Goal: Submit feedback/report problem: Submit feedback/report problem

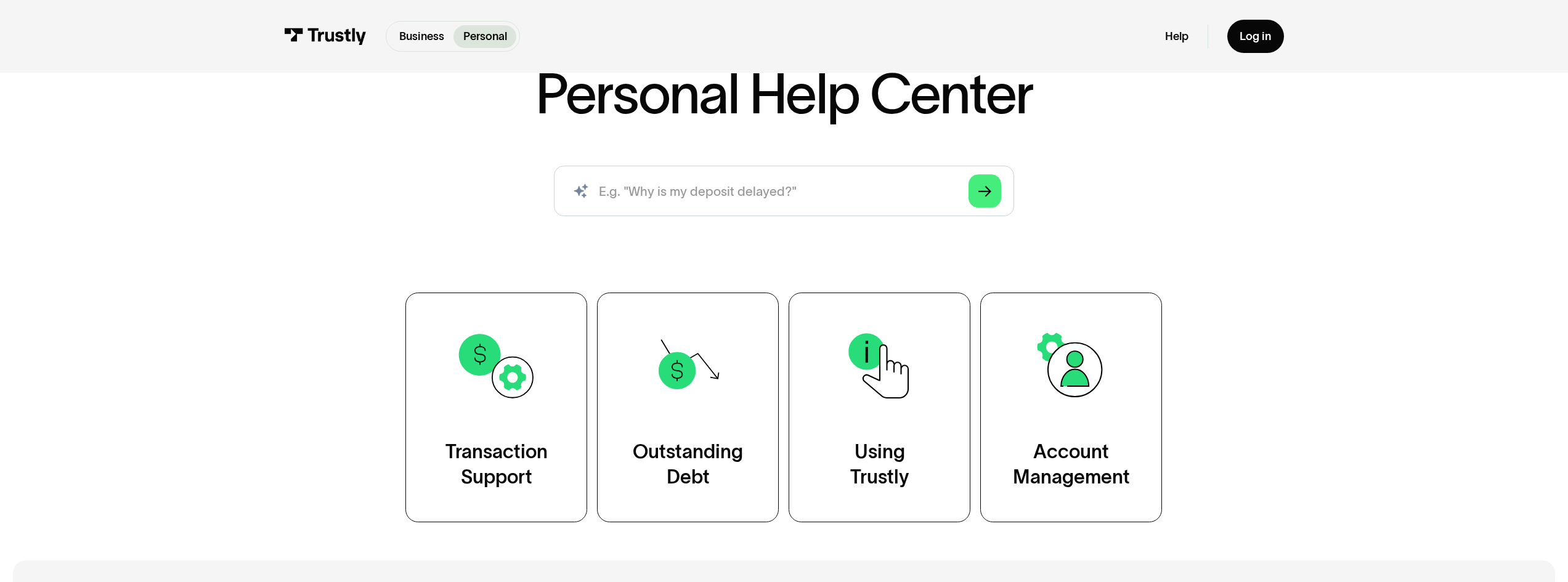
scroll to position [119, 0]
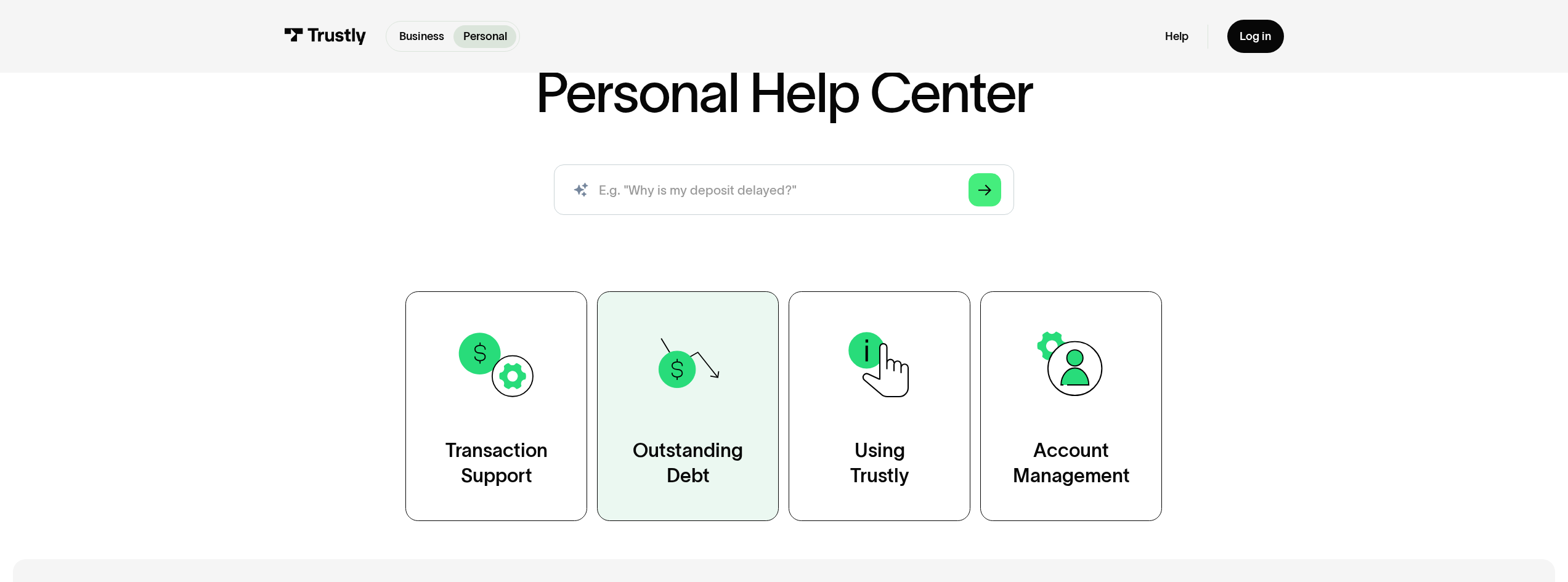
click at [664, 404] on img at bounding box center [688, 364] width 82 height 82
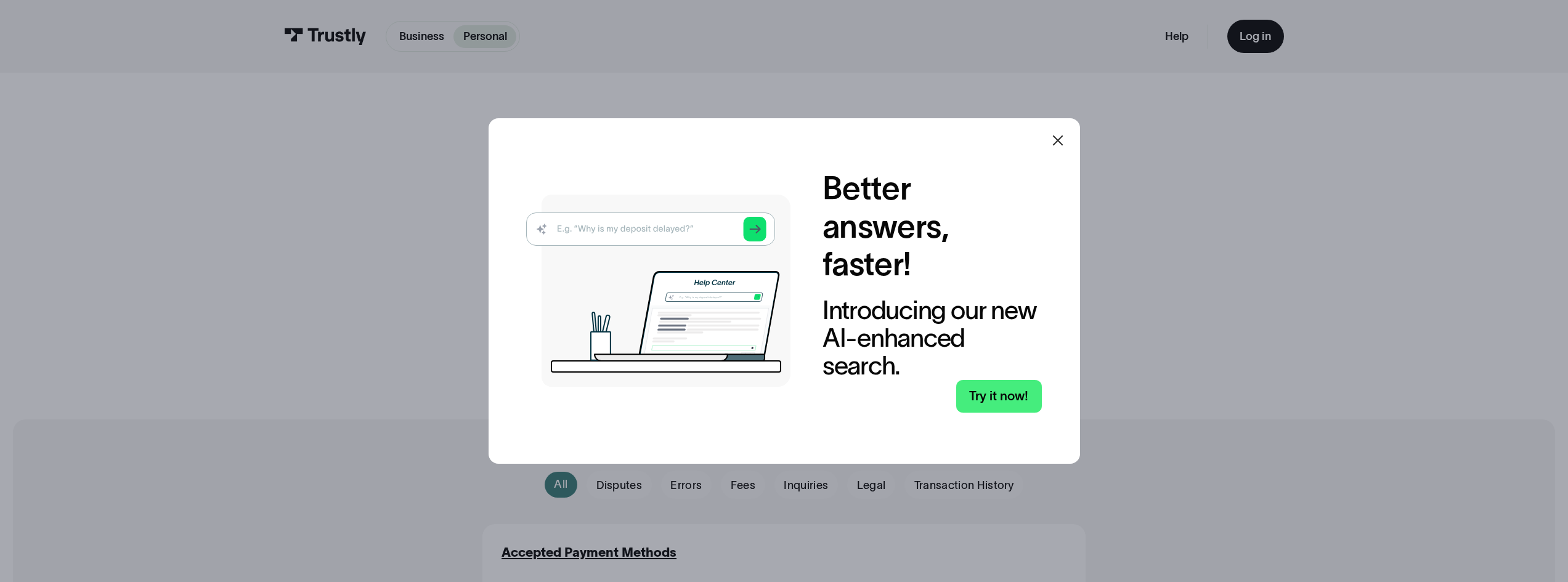
click at [1065, 139] on icon at bounding box center [1057, 140] width 15 height 15
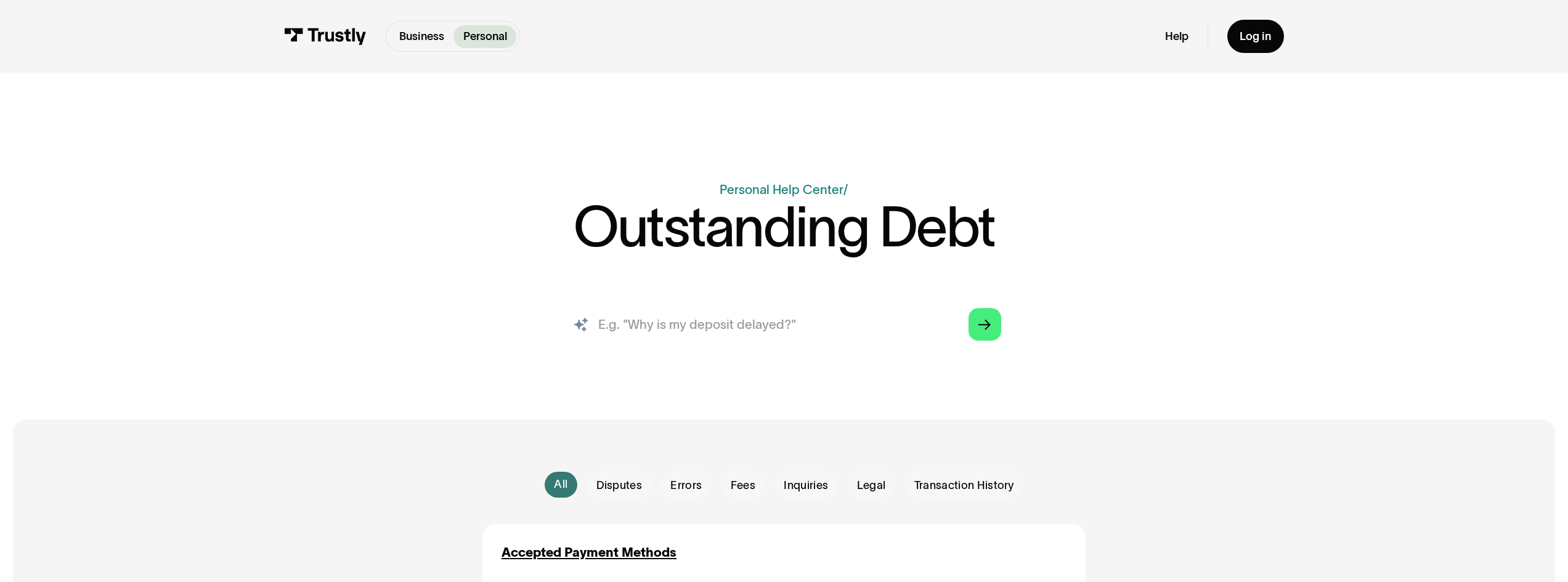
click at [714, 325] on input "search" at bounding box center [784, 325] width 460 height 50
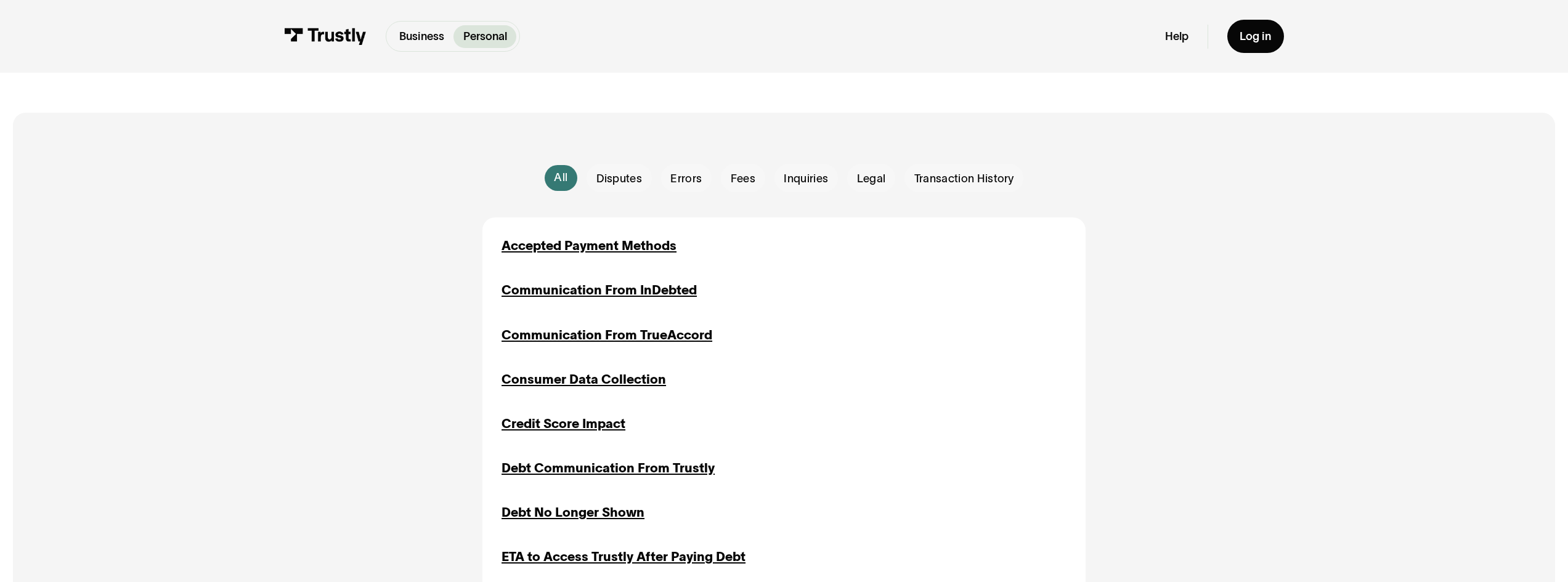
scroll to position [308, 0]
click at [955, 169] on div "Email Form" at bounding box center [964, 177] width 119 height 28
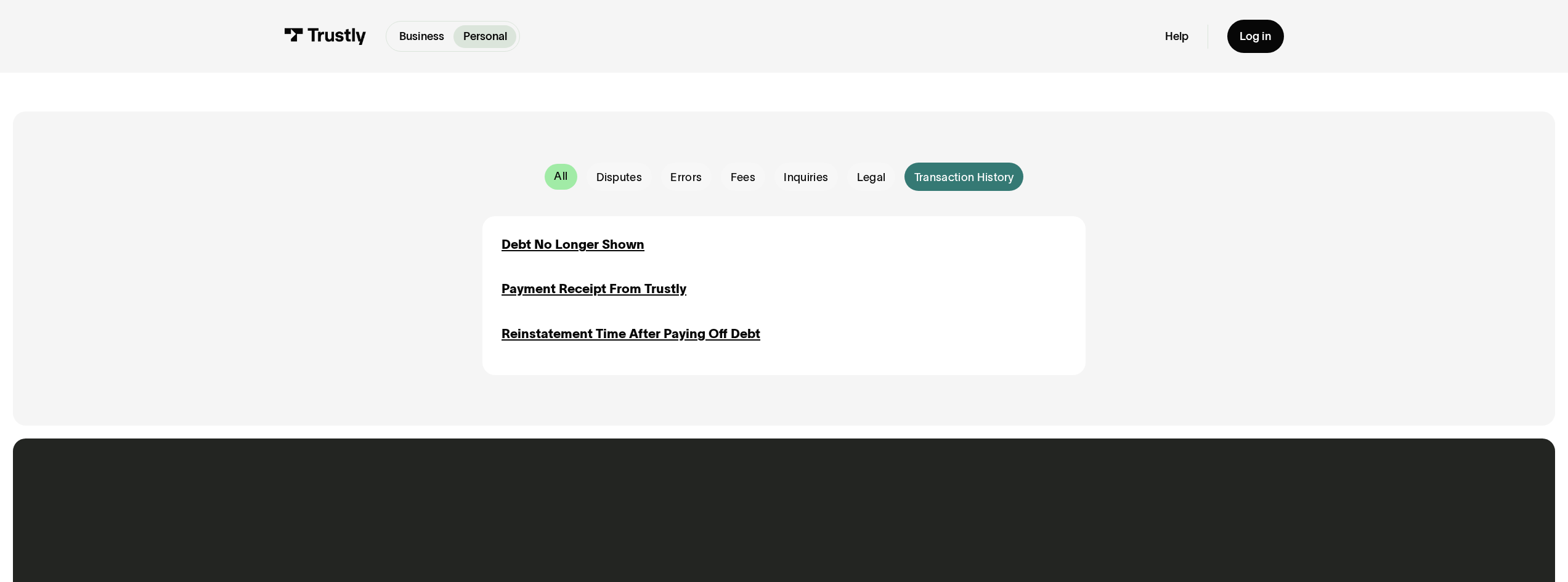
click at [566, 178] on div "All" at bounding box center [560, 176] width 13 height 16
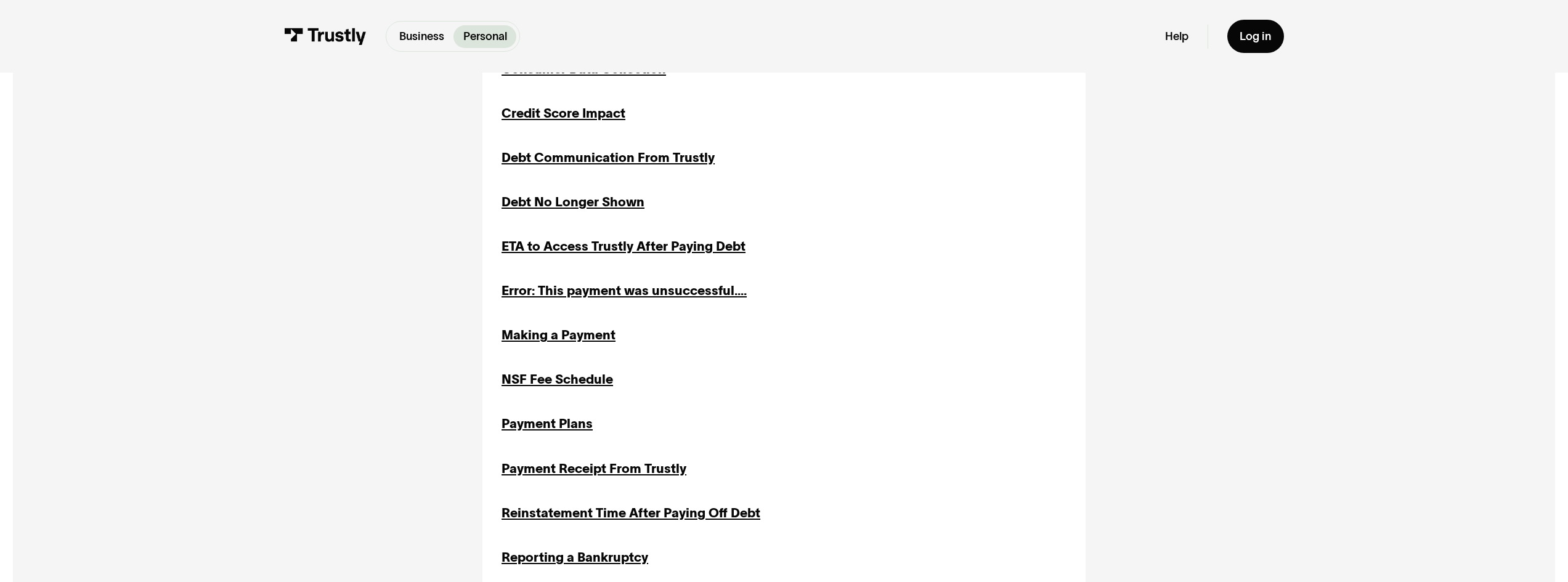
scroll to position [616, 0]
click at [1178, 34] on link "Help" at bounding box center [1176, 36] width 24 height 14
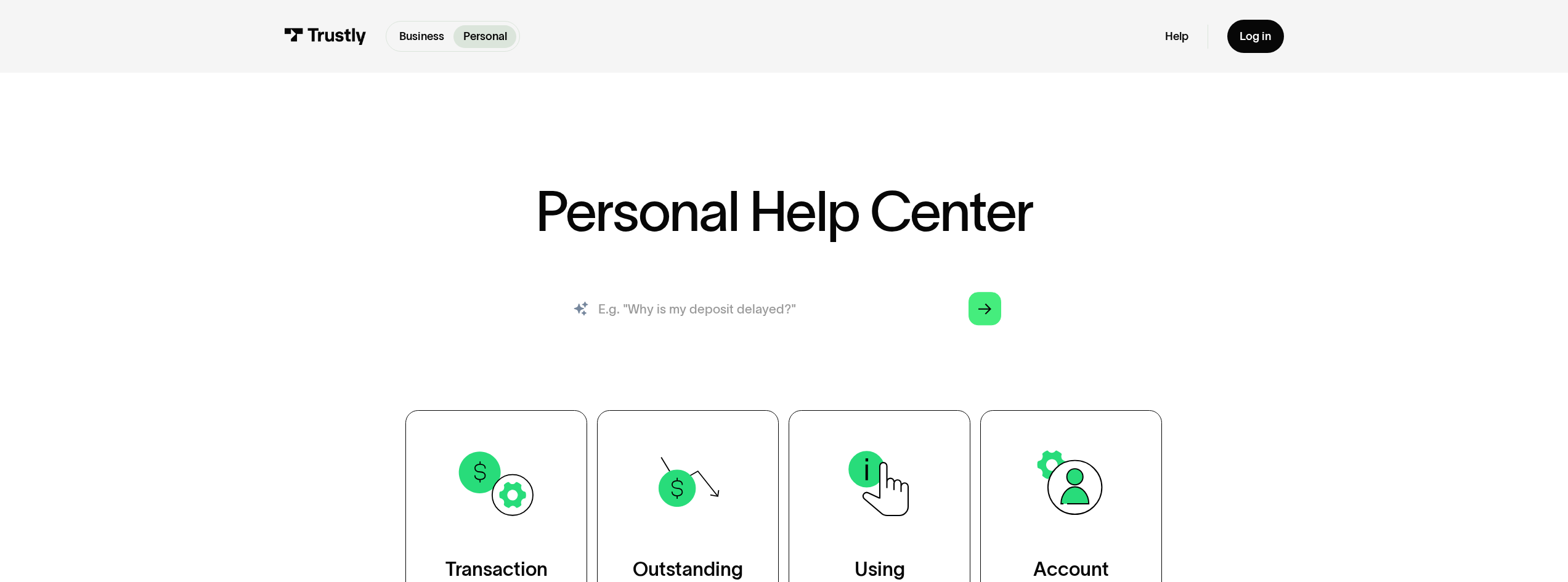
click at [648, 298] on input "search" at bounding box center [784, 309] width 460 height 50
type input "customer support"
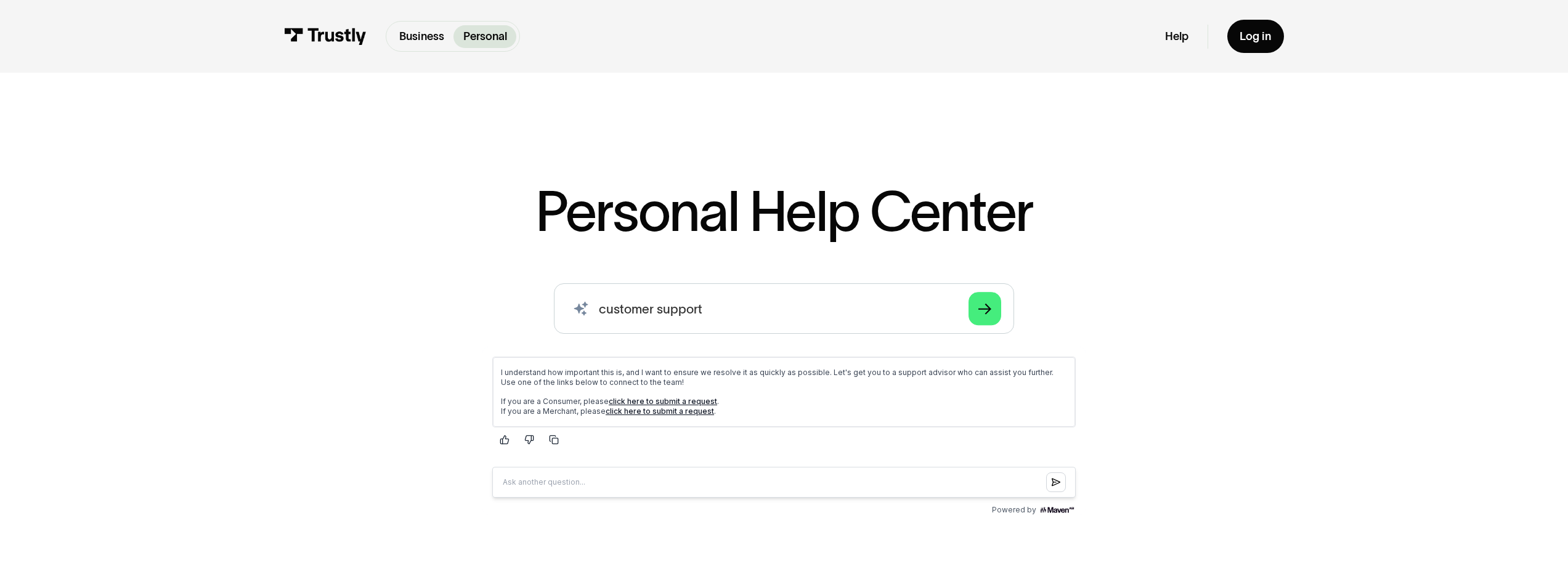
click at [697, 400] on link "click here to submit a request" at bounding box center [663, 401] width 109 height 9
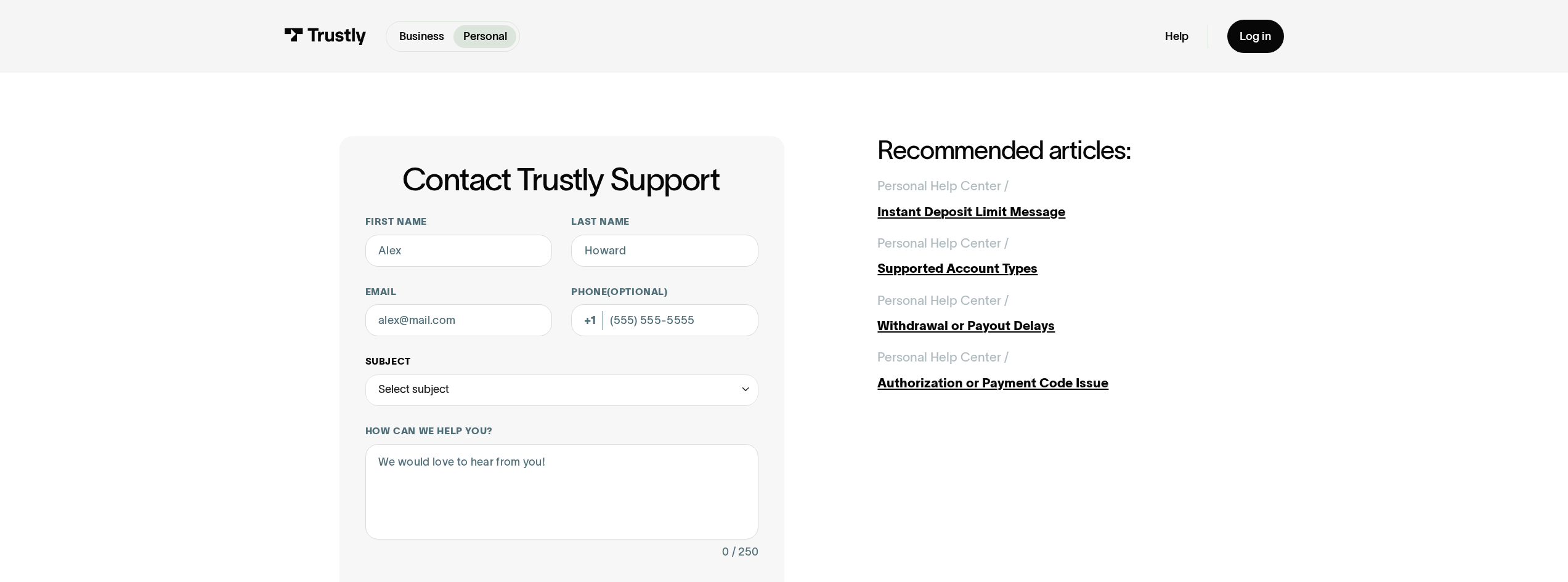
click at [746, 386] on icon "Contact Trustly Support" at bounding box center [746, 389] width 12 height 12
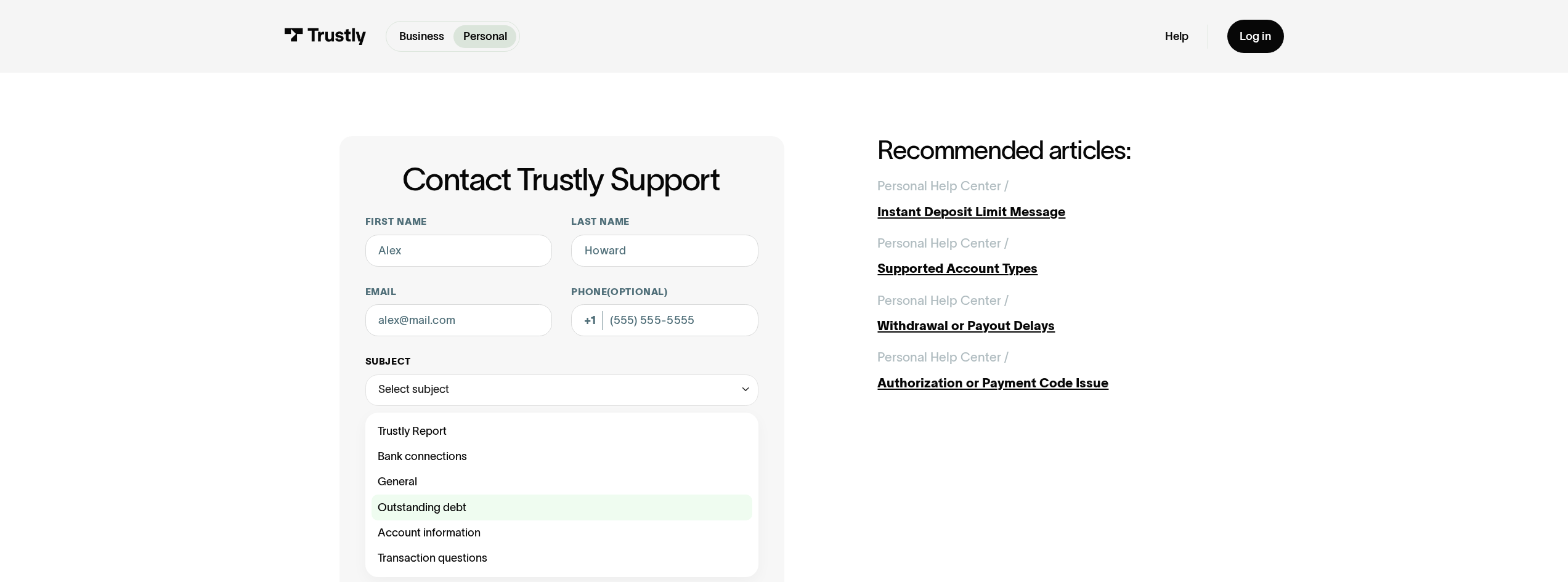
click at [402, 503] on div "Contact Trustly Support" at bounding box center [562, 507] width 381 height 26
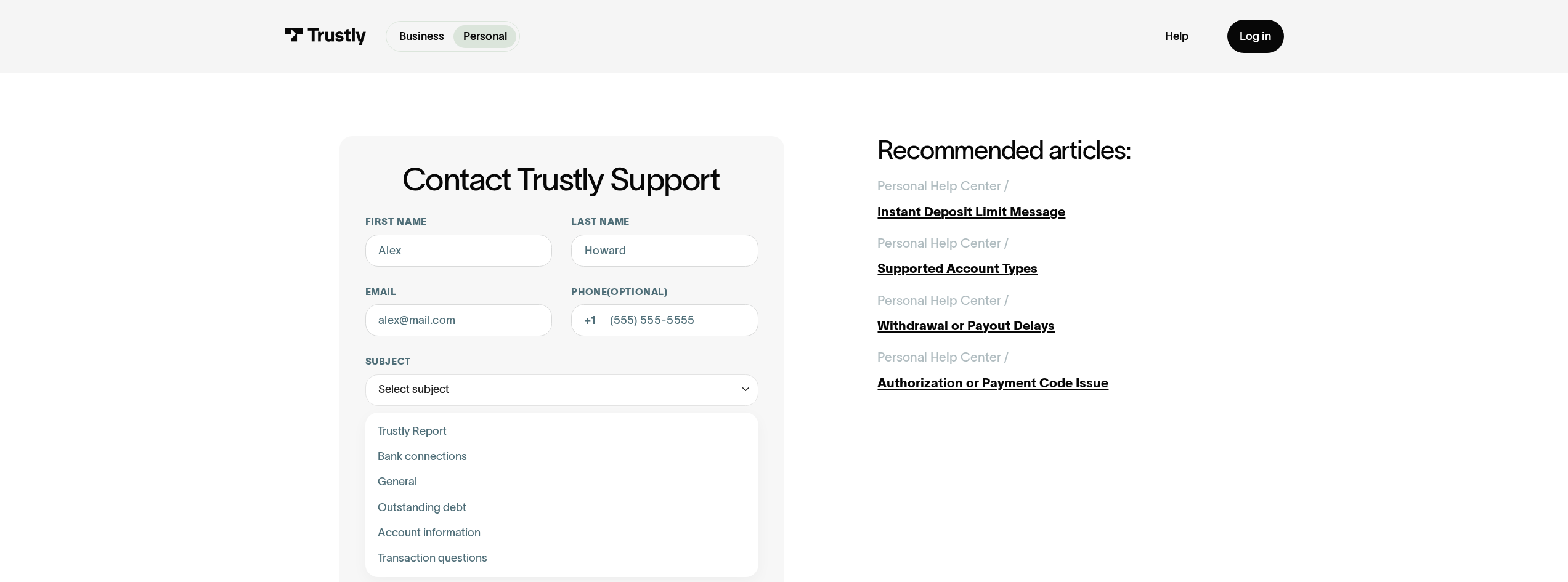
type input "**********"
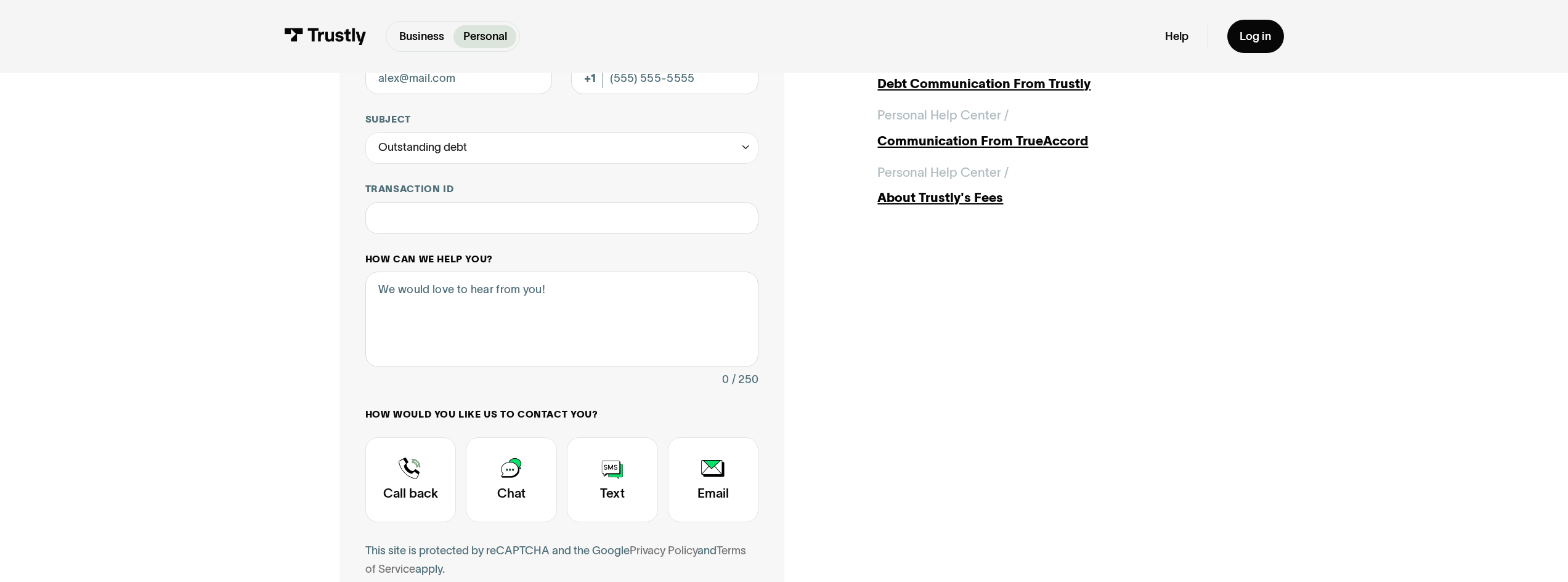
scroll to position [245, 0]
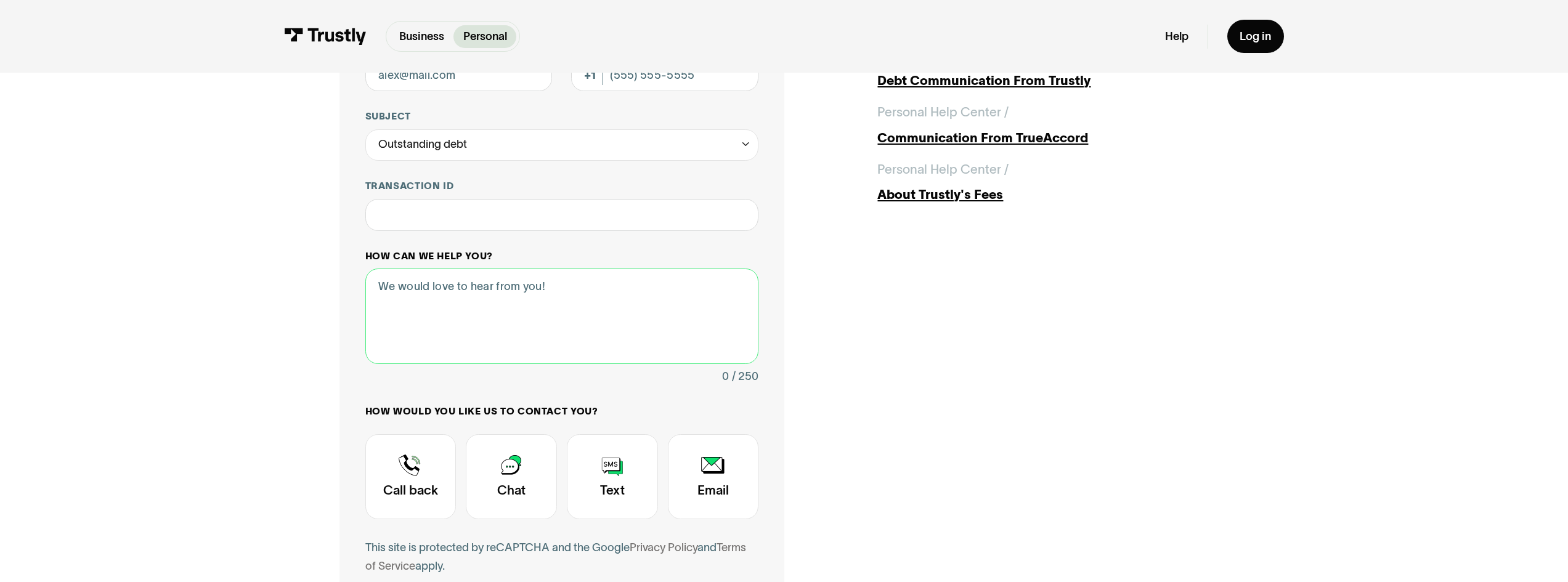
click at [550, 305] on textarea "How can we help you?" at bounding box center [562, 316] width 394 height 95
drag, startPoint x: 703, startPoint y: 457, endPoint x: 707, endPoint y: 446, distance: 11.7
click at [703, 456] on div "Contact Trustly Support" at bounding box center [713, 477] width 91 height 85
click at [476, 305] on textarea "How can we help you?" at bounding box center [562, 316] width 394 height 95
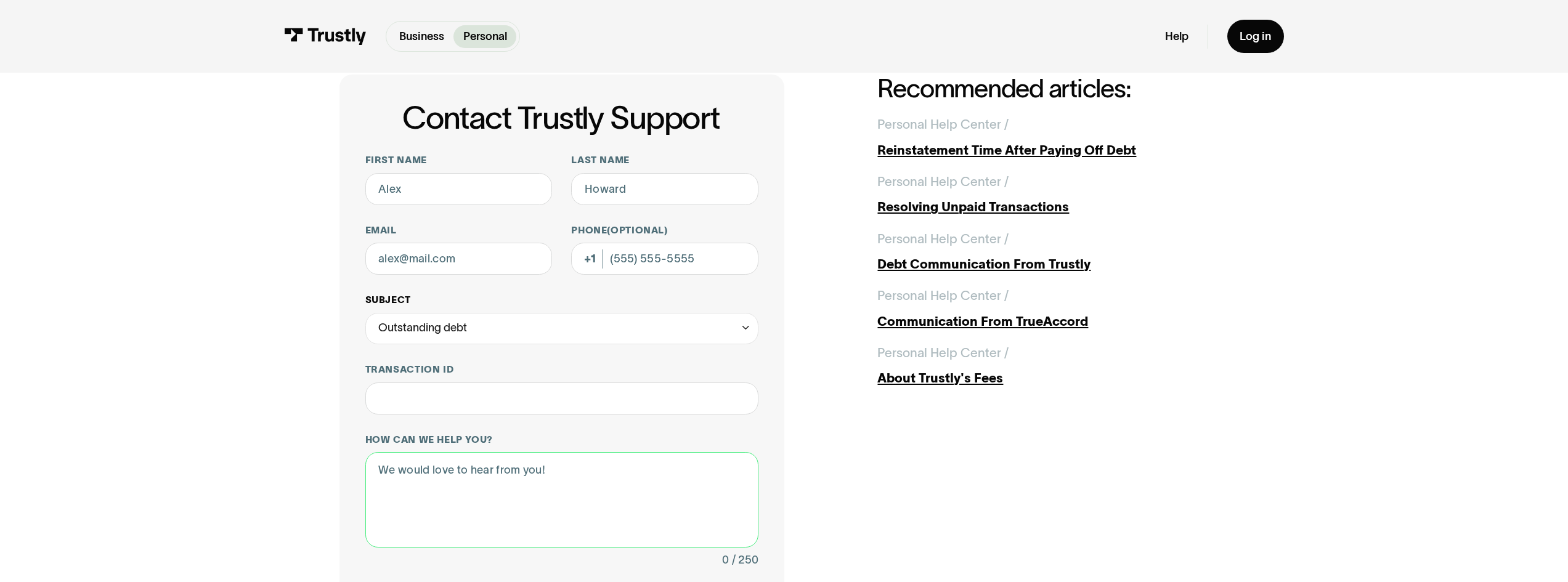
scroll to position [61, 0]
click at [512, 262] on input "Email" at bounding box center [459, 259] width 187 height 32
type input "sharath_adengada@yahoo.com"
type input "SHARATH"
type input "ADENGADA"
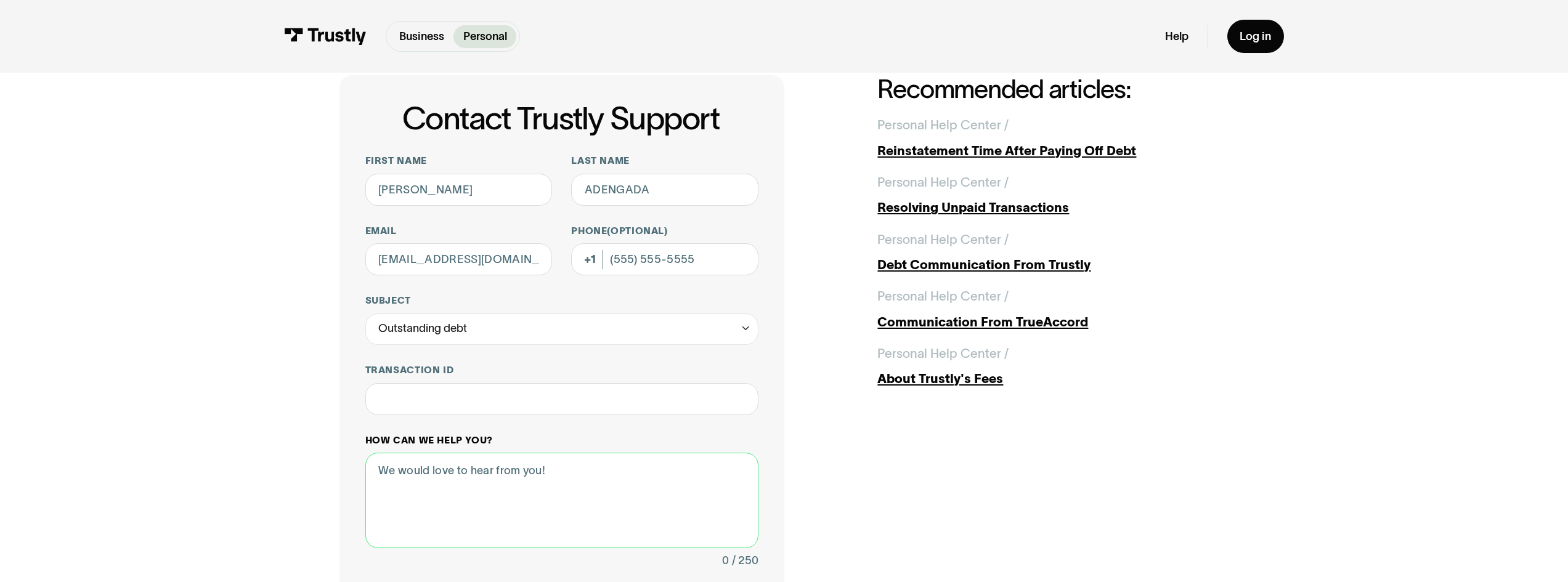
click at [415, 470] on textarea "How can we help you?" at bounding box center [562, 500] width 394 height 95
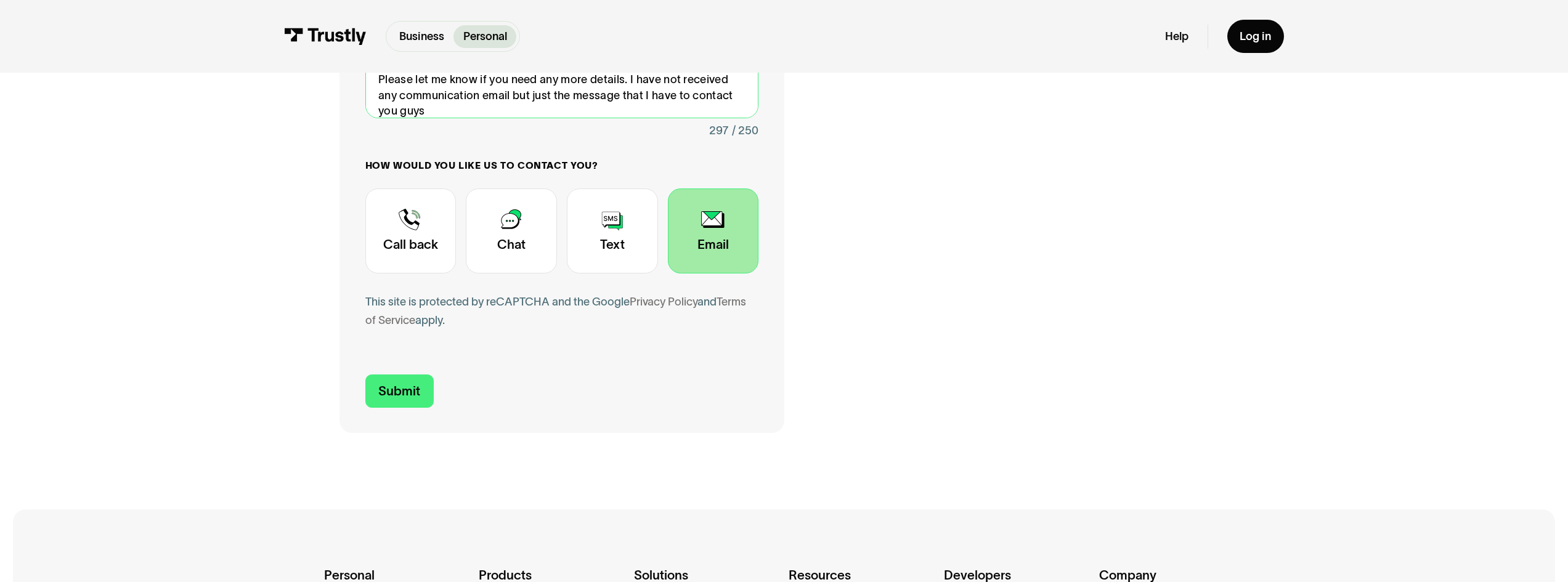
scroll to position [491, 0]
type textarea "I owe $1000 to betrivers.com as one of my payments did not go through. I am rea…"
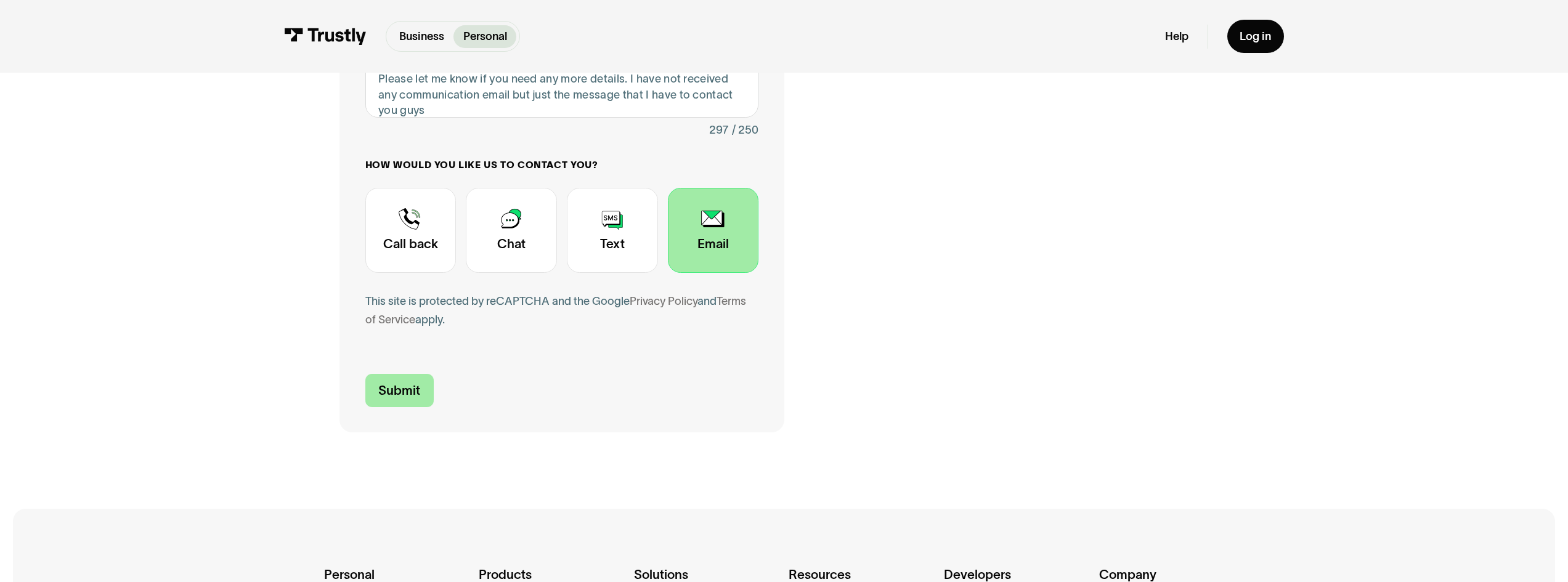
click at [421, 397] on input "Submit" at bounding box center [399, 390] width 68 height 33
